Goal: Task Accomplishment & Management: Use online tool/utility

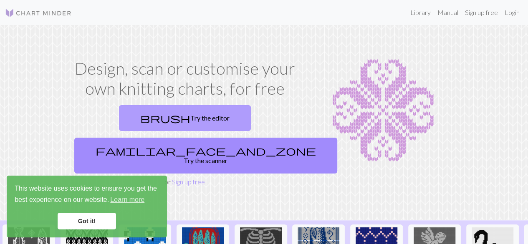
click at [145, 124] on link "brush Try the editor" at bounding box center [185, 118] width 132 height 26
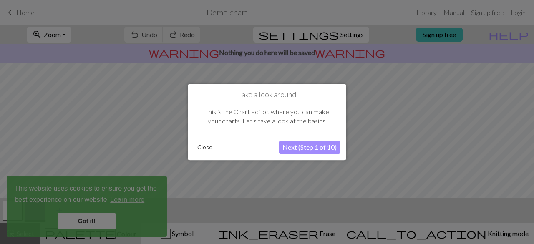
click at [202, 146] on button "Close" at bounding box center [205, 147] width 22 height 13
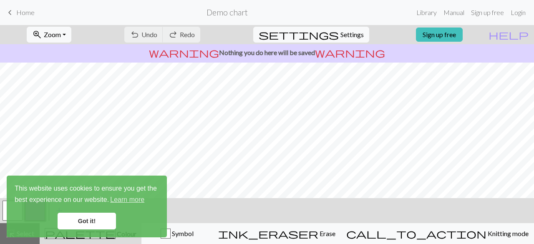
click at [68, 220] on link "Got it!" at bounding box center [87, 221] width 58 height 17
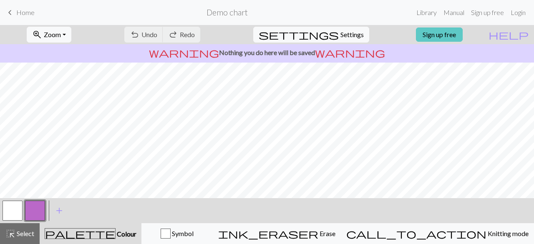
click at [443, 30] on link "Sign up free" at bounding box center [439, 35] width 47 height 14
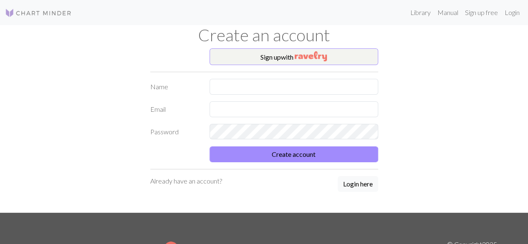
click at [272, 48] on div "Create an account" at bounding box center [264, 36] width 476 height 23
click at [274, 60] on button "Sign up with" at bounding box center [294, 56] width 169 height 17
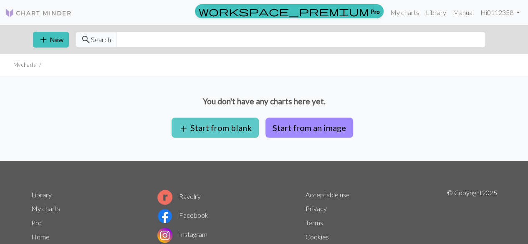
click at [219, 126] on button "add Start from blank" at bounding box center [215, 128] width 87 height 20
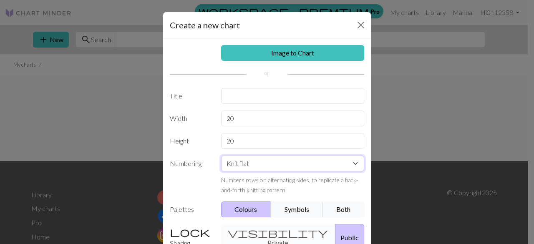
click at [237, 164] on select "Knit flat Knit in the round Lace knitting Cross stitch" at bounding box center [293, 164] width 144 height 16
select select "round"
click at [221, 156] on select "Knit flat Knit in the round Lace knitting Cross stitch" at bounding box center [293, 164] width 144 height 16
click at [258, 116] on input "20" at bounding box center [293, 119] width 144 height 16
type input "2"
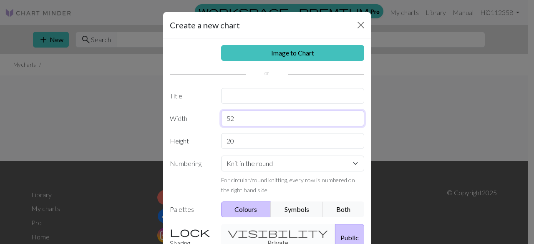
type input "52"
click at [239, 136] on input "20" at bounding box center [293, 141] width 144 height 16
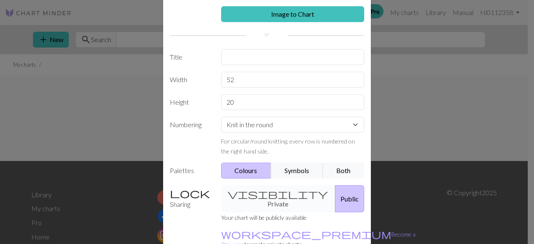
scroll to position [49, 0]
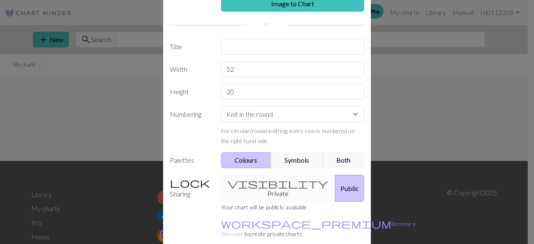
click at [251, 183] on div "visibility Private Public" at bounding box center [293, 188] width 154 height 27
click at [278, 115] on select "Knit flat Knit in the round Lace knitting Cross stitch" at bounding box center [293, 114] width 144 height 16
click at [271, 108] on select "Knit flat Knit in the round Lace knitting Cross stitch" at bounding box center [293, 114] width 144 height 16
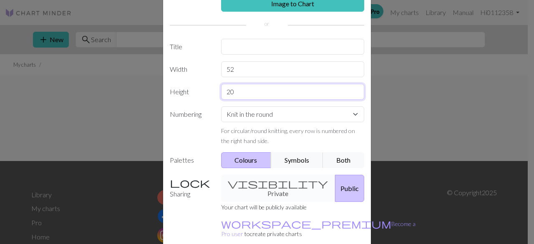
click at [251, 92] on input "20" at bounding box center [293, 92] width 144 height 16
type input "2"
type input "43"
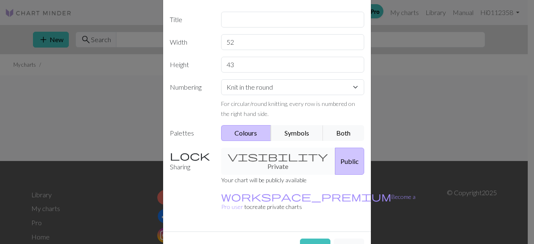
scroll to position [78, 0]
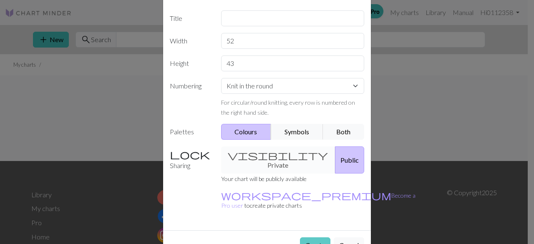
click at [309, 238] on button "Create" at bounding box center [315, 246] width 30 height 16
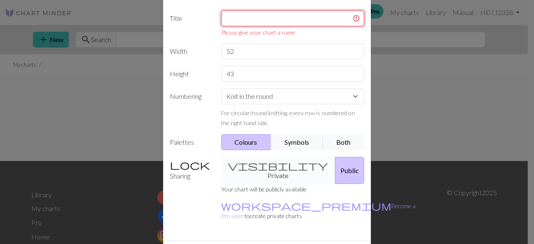
click at [272, 17] on input "text" at bounding box center [293, 18] width 144 height 16
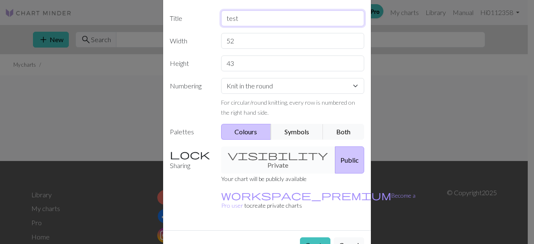
type input "test"
click at [302, 56] on input "43" at bounding box center [293, 64] width 144 height 16
click at [319, 238] on button "Create" at bounding box center [315, 246] width 30 height 16
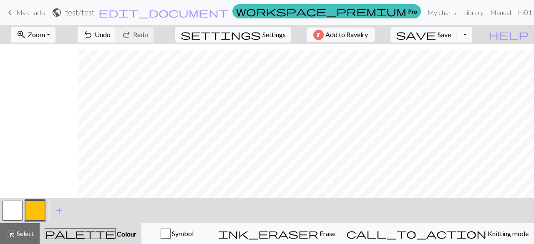
scroll to position [248, 94]
click at [460, 165] on div at bounding box center [267, 121] width 534 height 154
click at [273, 28] on button "settings Settings" at bounding box center [233, 35] width 116 height 16
select select "aran"
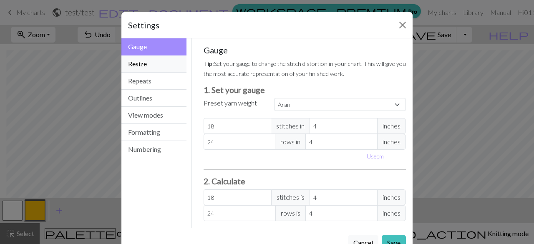
click at [165, 65] on button "Resize" at bounding box center [154, 64] width 65 height 17
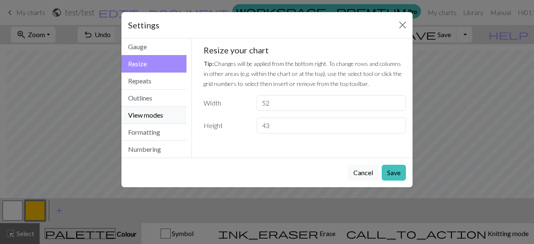
click at [160, 114] on button "View modes" at bounding box center [154, 115] width 65 height 17
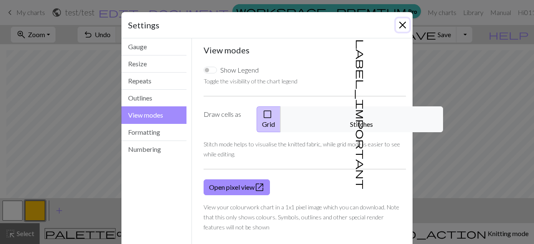
click at [400, 23] on button "Close" at bounding box center [402, 24] width 13 height 13
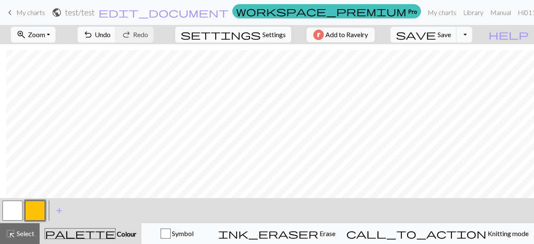
click at [254, 34] on span "settings" at bounding box center [221, 35] width 80 height 12
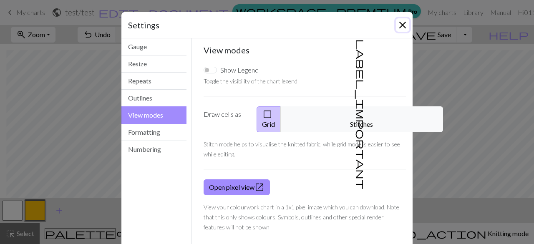
click at [401, 25] on button "Close" at bounding box center [402, 24] width 13 height 13
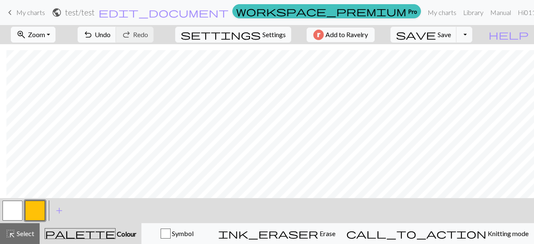
click at [56, 37] on button "zoom_in Zoom Zoom" at bounding box center [33, 35] width 45 height 16
click at [59, 50] on button "Fit all" at bounding box center [45, 52] width 66 height 13
click at [281, 37] on span "Settings" at bounding box center [274, 35] width 23 height 10
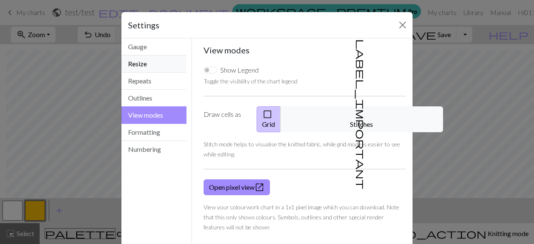
click at [149, 62] on button "Resize" at bounding box center [154, 64] width 65 height 17
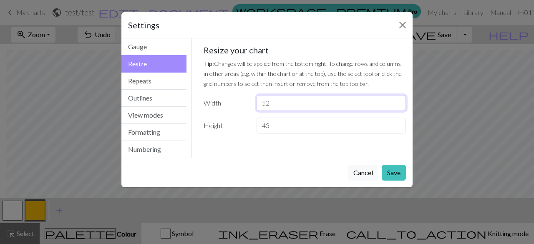
click at [297, 98] on input "52" at bounding box center [331, 103] width 149 height 16
type input "5"
type input "26"
click at [393, 170] on button "Save" at bounding box center [394, 173] width 24 height 16
